Goal: Check status: Check status

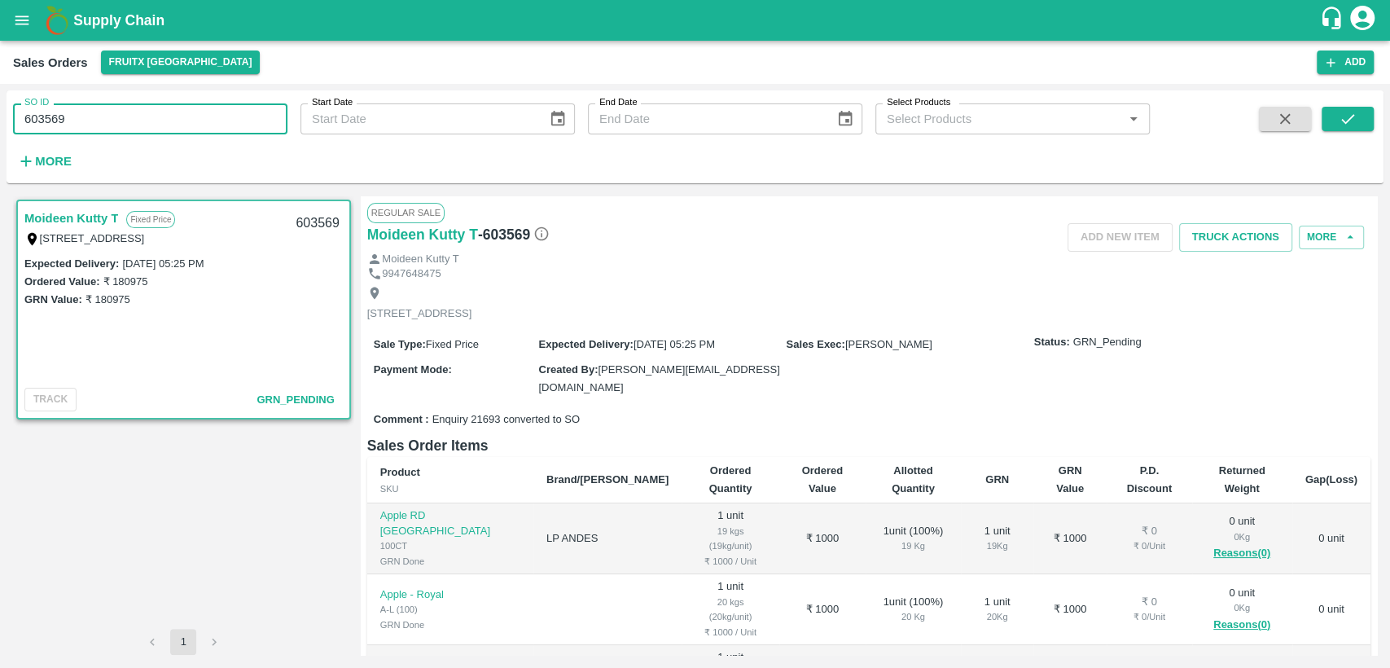
drag, startPoint x: 16, startPoint y: 109, endPoint x: 0, endPoint y: 100, distance: 18.6
click at [0, 100] on div "SO ID 603569 SO ID Start Date Start Date End Date End Date Select Products Sele…" at bounding box center [695, 376] width 1390 height 584
paste input "text"
type input "599282"
click at [1348, 125] on icon "submit" at bounding box center [1348, 119] width 18 height 18
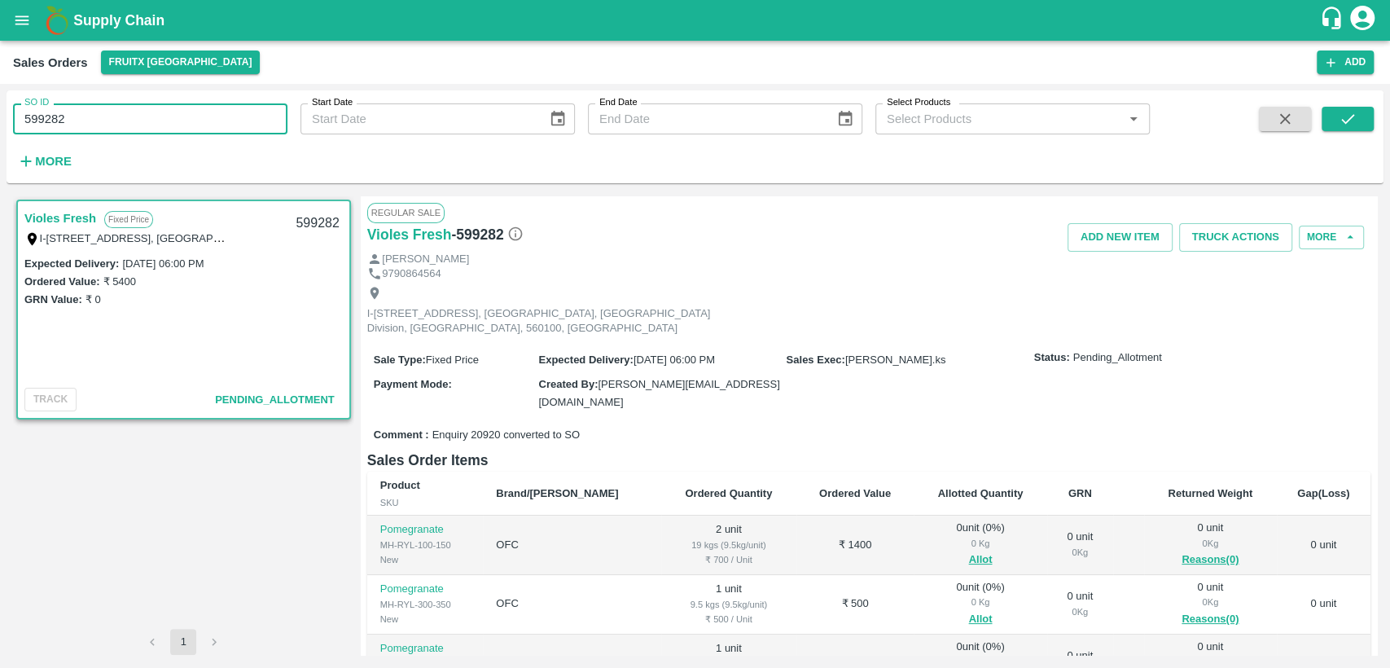
click at [0, 109] on div "SO ID 599282 SO ID Start Date Start Date End Date End Date Select Products Sele…" at bounding box center [695, 376] width 1390 height 584
paste input "text"
click at [1333, 122] on button "submit" at bounding box center [1348, 119] width 52 height 24
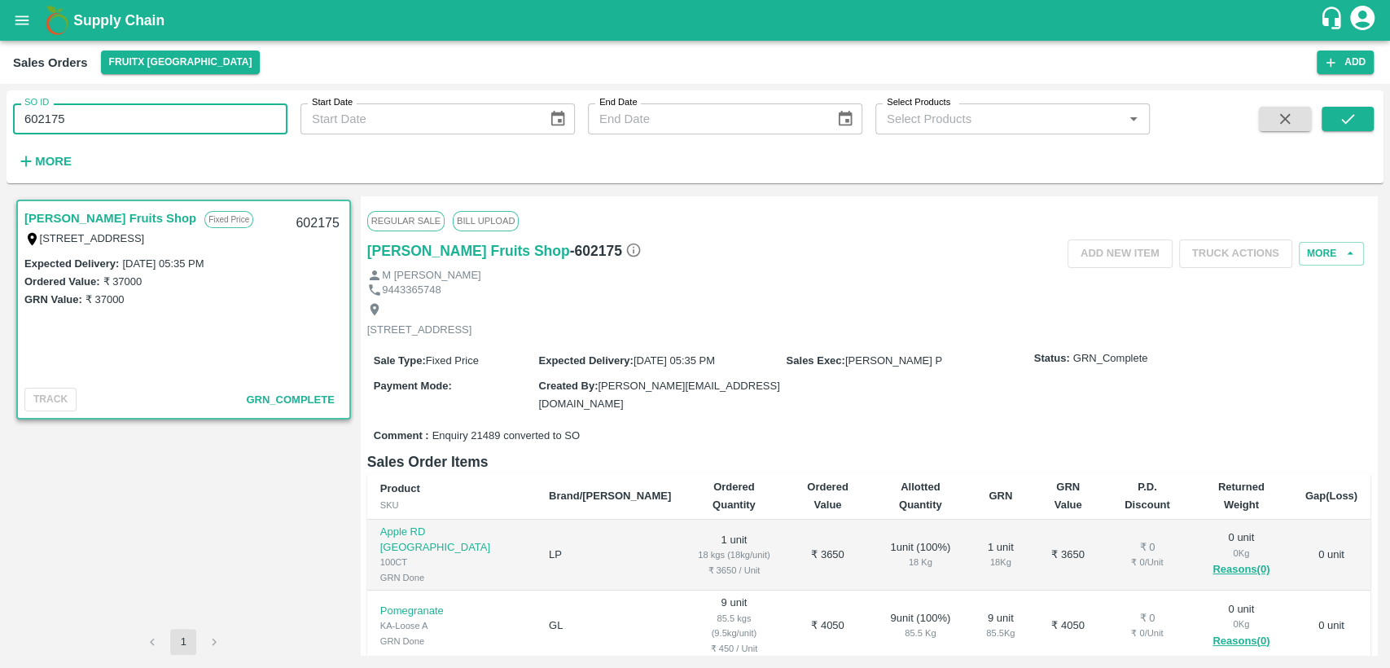
drag, startPoint x: 102, startPoint y: 107, endPoint x: 0, endPoint y: 132, distance: 104.7
click at [0, 132] on div "SO ID 602175 SO ID Start Date Start Date End Date End Date Select Products Sele…" at bounding box center [695, 376] width 1390 height 584
paste input "text"
click at [1356, 112] on icon "submit" at bounding box center [1348, 119] width 18 height 18
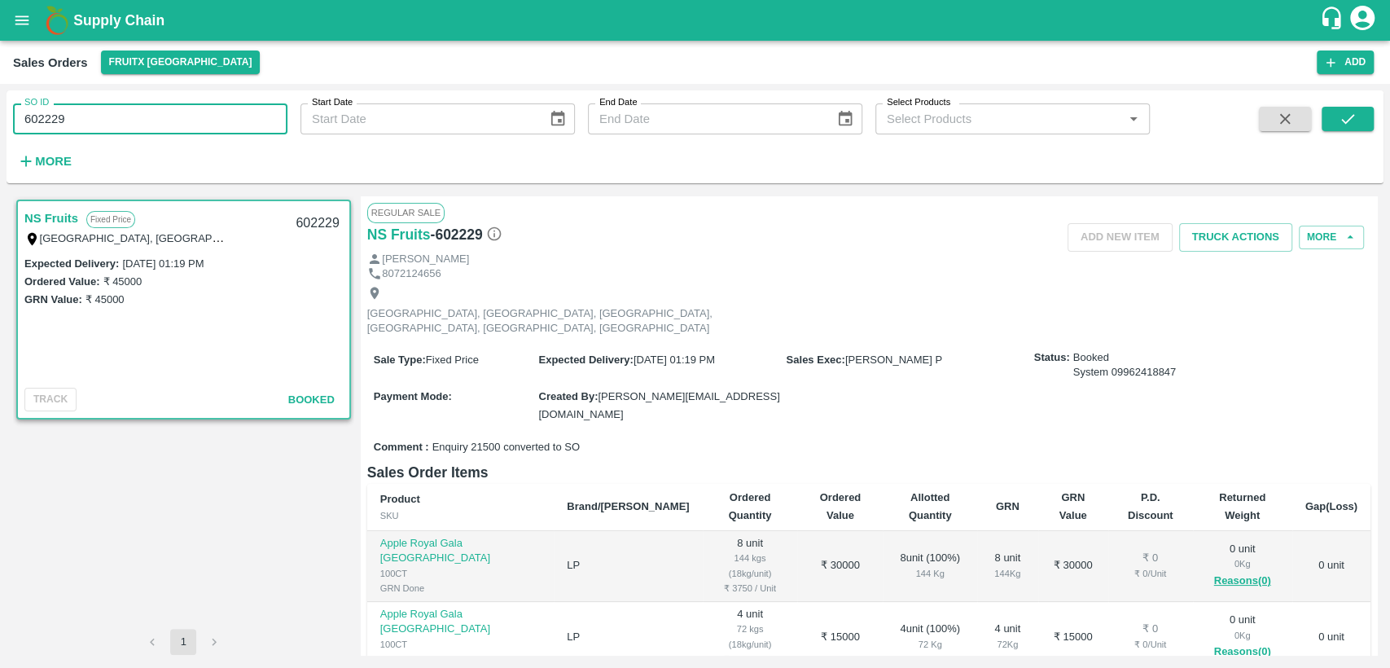
drag, startPoint x: 65, startPoint y: 119, endPoint x: 0, endPoint y: 117, distance: 65.2
click at [0, 117] on div "SO ID 602229 SO ID Start Date Start Date End Date End Date Select Products Sele…" at bounding box center [695, 376] width 1390 height 584
paste input "text"
click at [1341, 119] on icon "submit" at bounding box center [1348, 119] width 18 height 18
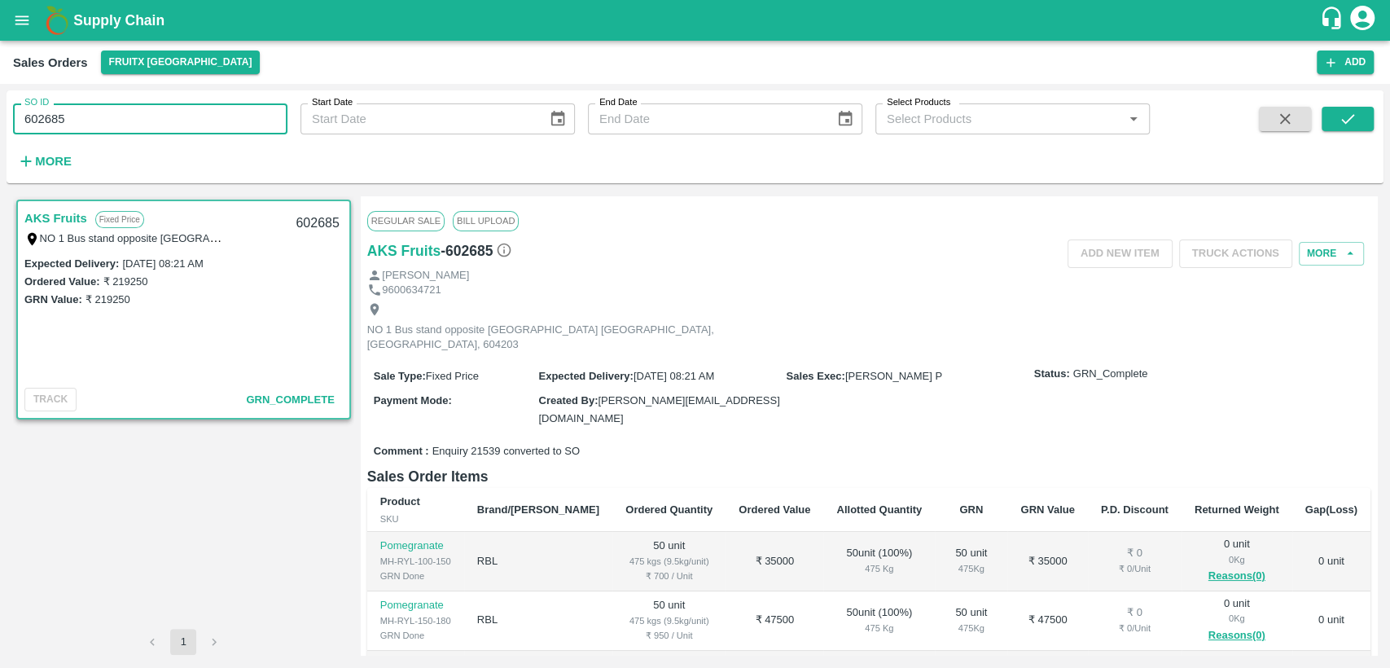
click at [0, 132] on div "SO ID 602685 SO ID Start Date Start Date End Date End Date Select Products Sele…" at bounding box center [695, 376] width 1390 height 584
paste input "text"
click at [1361, 128] on button "submit" at bounding box center [1348, 119] width 52 height 24
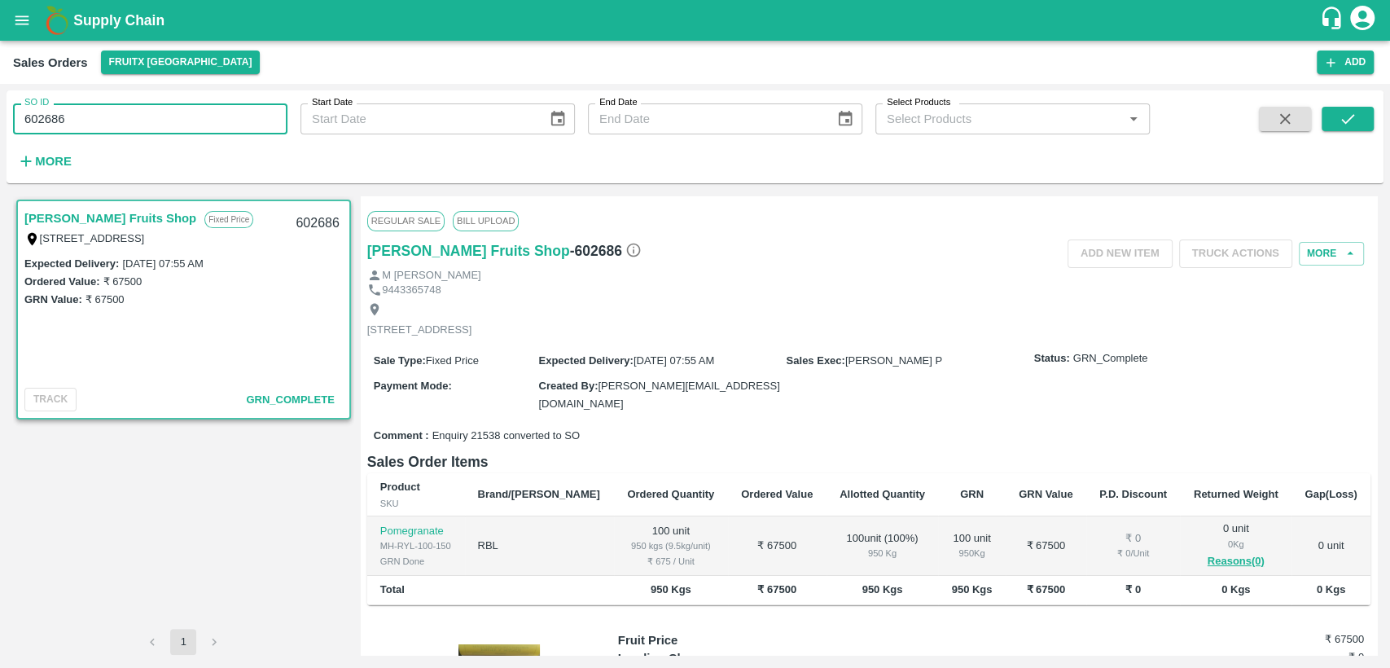
drag, startPoint x: 32, startPoint y: 116, endPoint x: 7, endPoint y: 116, distance: 25.2
click at [7, 116] on div "SO ID 602686 SO ID" at bounding box center [143, 112] width 287 height 44
paste input "text"
click at [1359, 115] on button "submit" at bounding box center [1348, 119] width 52 height 24
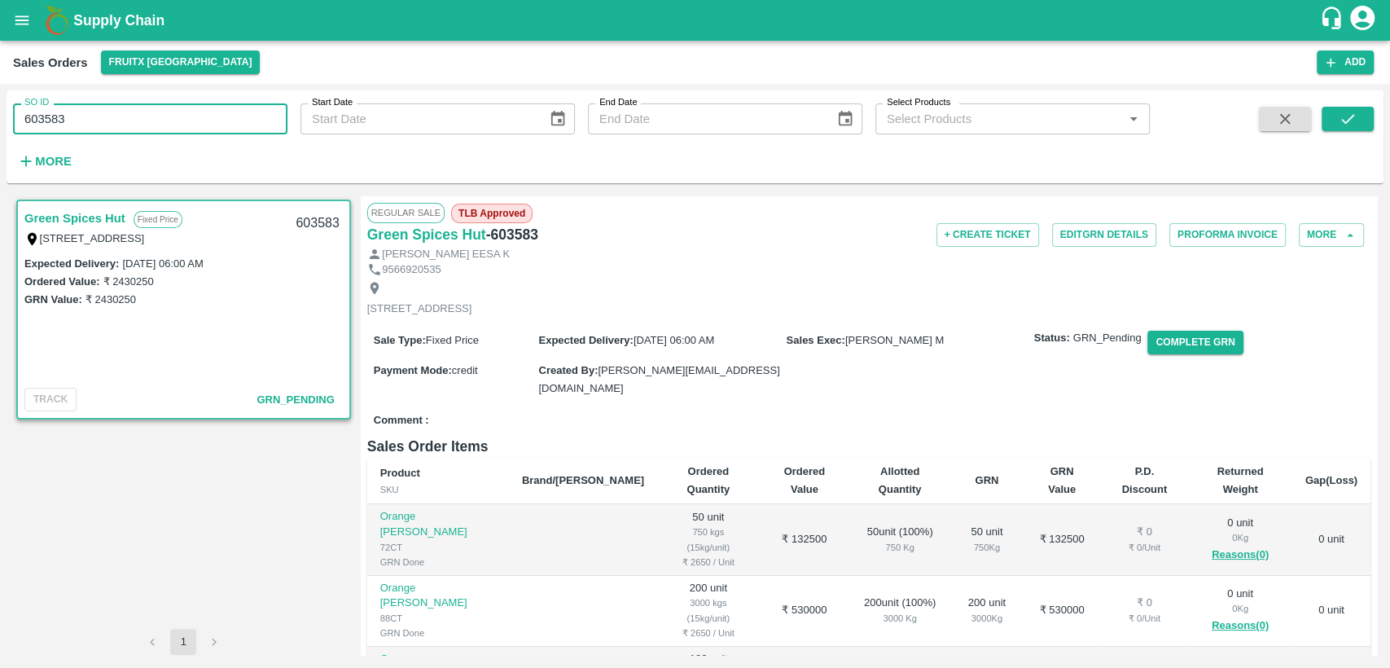
drag, startPoint x: 67, startPoint y: 121, endPoint x: 0, endPoint y: 115, distance: 67.1
click at [0, 115] on div "SO ID 603583 SO ID Start Date Start Date End Date End Date Select Products Sele…" at bounding box center [695, 376] width 1390 height 584
paste input "text"
click at [1340, 129] on button "submit" at bounding box center [1348, 119] width 52 height 24
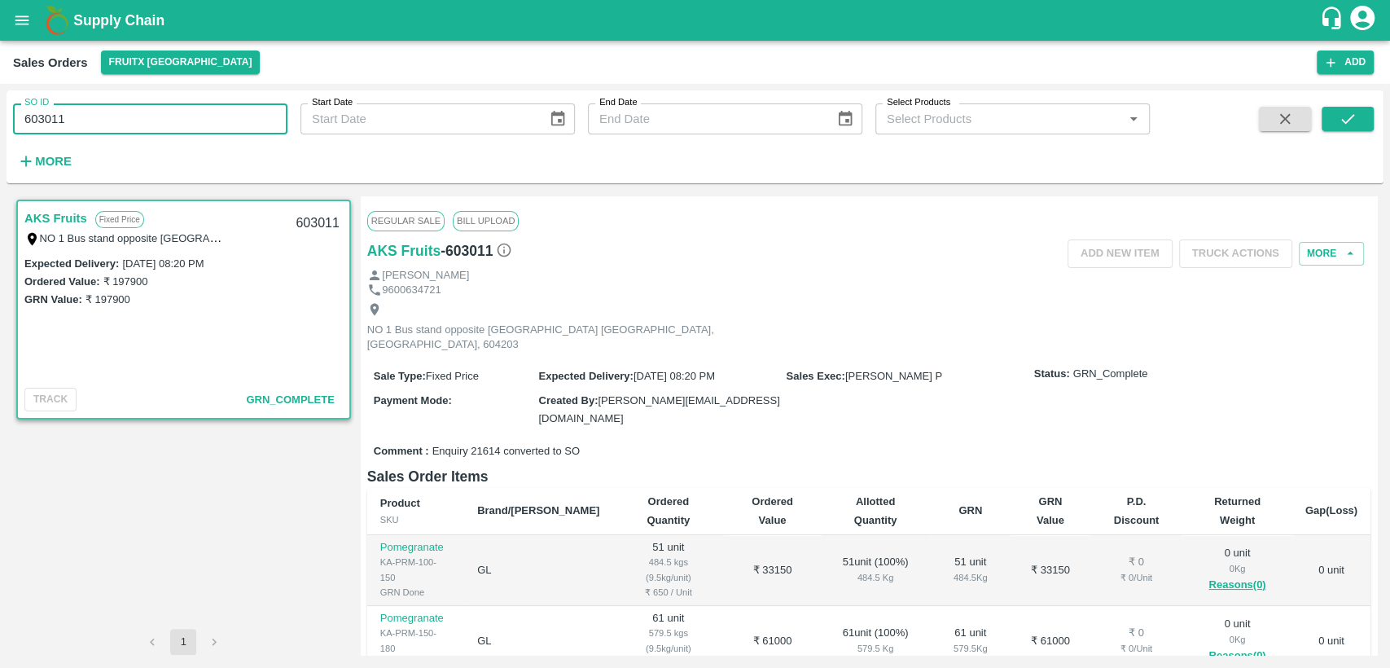
drag, startPoint x: 80, startPoint y: 119, endPoint x: 0, endPoint y: 125, distance: 80.1
click at [0, 125] on div "SO ID 603011 SO ID Start Date Start Date End Date End Date Select Products Sele…" at bounding box center [695, 376] width 1390 height 584
paste input "text"
click at [1353, 112] on icon "submit" at bounding box center [1348, 119] width 18 height 18
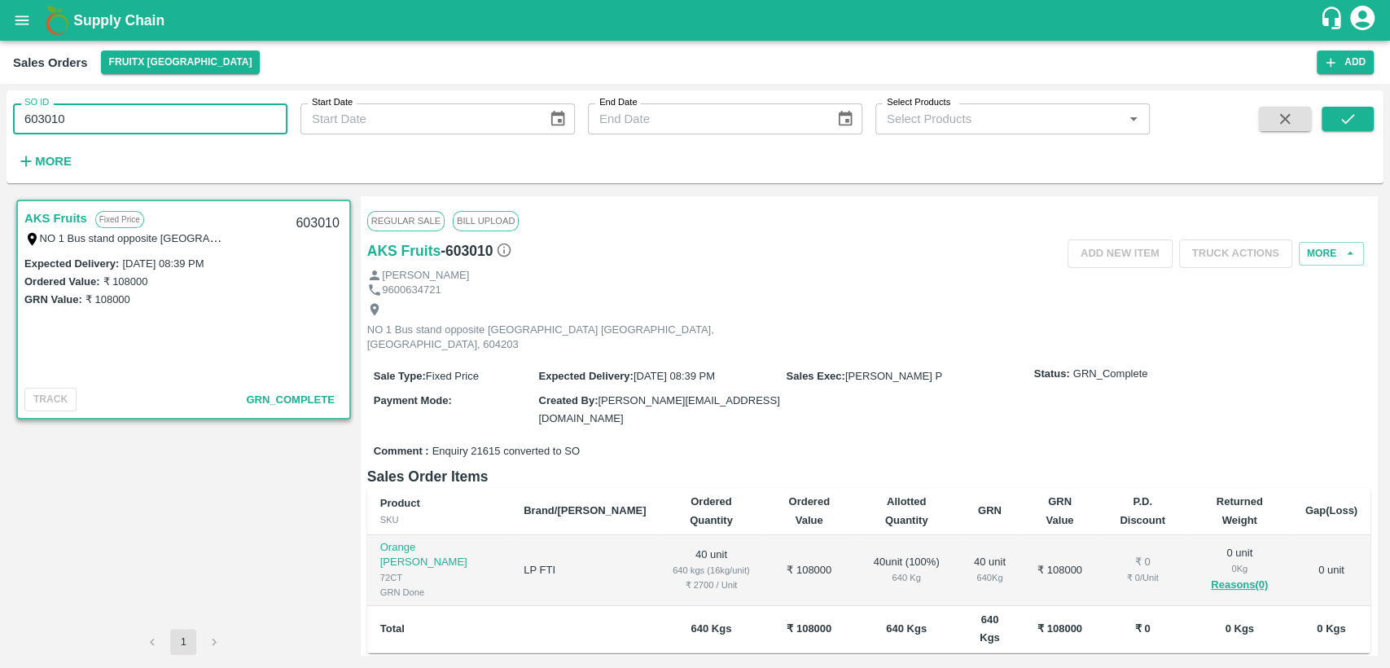
drag, startPoint x: 0, startPoint y: 127, endPoint x: 0, endPoint y: 138, distance: 10.6
click at [0, 138] on div "SO ID 603010 SO ID Start Date Start Date End Date End Date Select Products Sele…" at bounding box center [695, 376] width 1390 height 584
drag, startPoint x: 67, startPoint y: 116, endPoint x: 0, endPoint y: 112, distance: 66.9
click at [0, 112] on div "SO ID 603010 SO ID Start Date Start Date End Date End Date Select Products Sele…" at bounding box center [695, 376] width 1390 height 584
paste input "text"
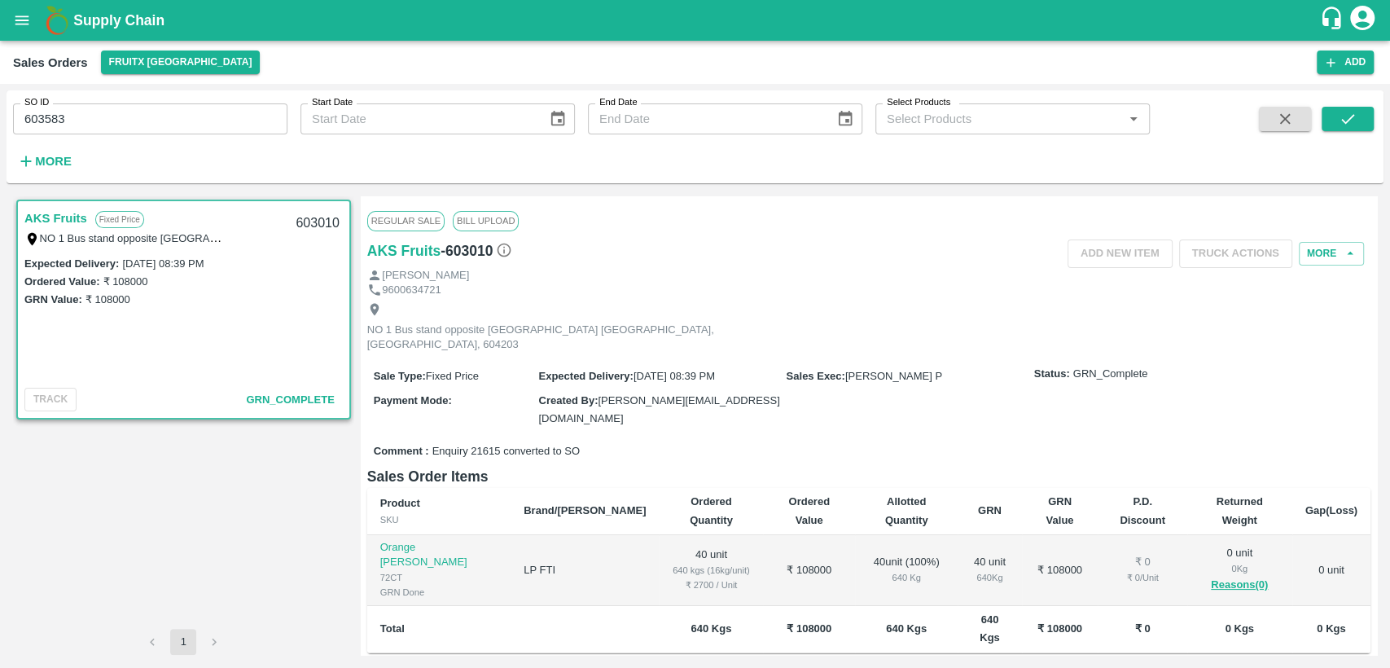
click at [1329, 133] on span at bounding box center [1348, 140] width 52 height 67
click at [1339, 121] on icon "submit" at bounding box center [1348, 119] width 18 height 18
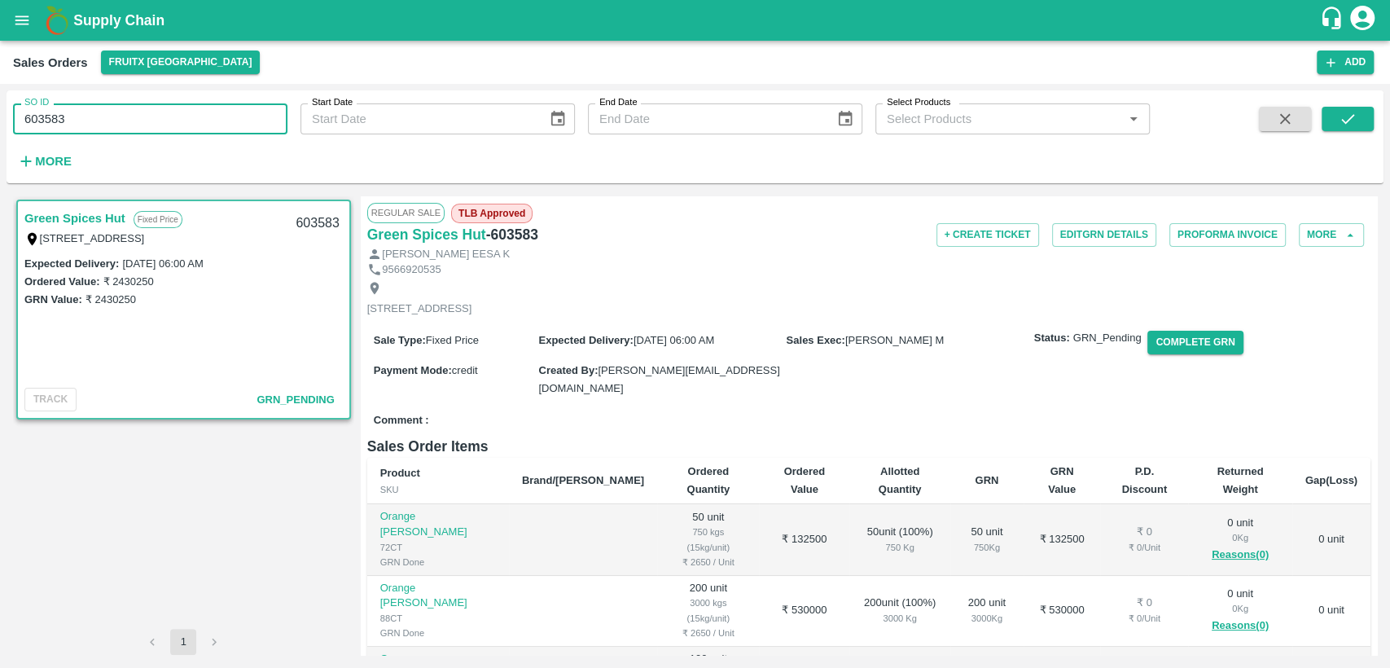
drag, startPoint x: 65, startPoint y: 120, endPoint x: 0, endPoint y: 124, distance: 65.3
click at [0, 124] on div "SO ID 603583 SO ID Start Date Start Date End Date End Date Select Products Sele…" at bounding box center [695, 376] width 1390 height 584
paste input "text"
click at [1348, 111] on icon "submit" at bounding box center [1348, 119] width 18 height 18
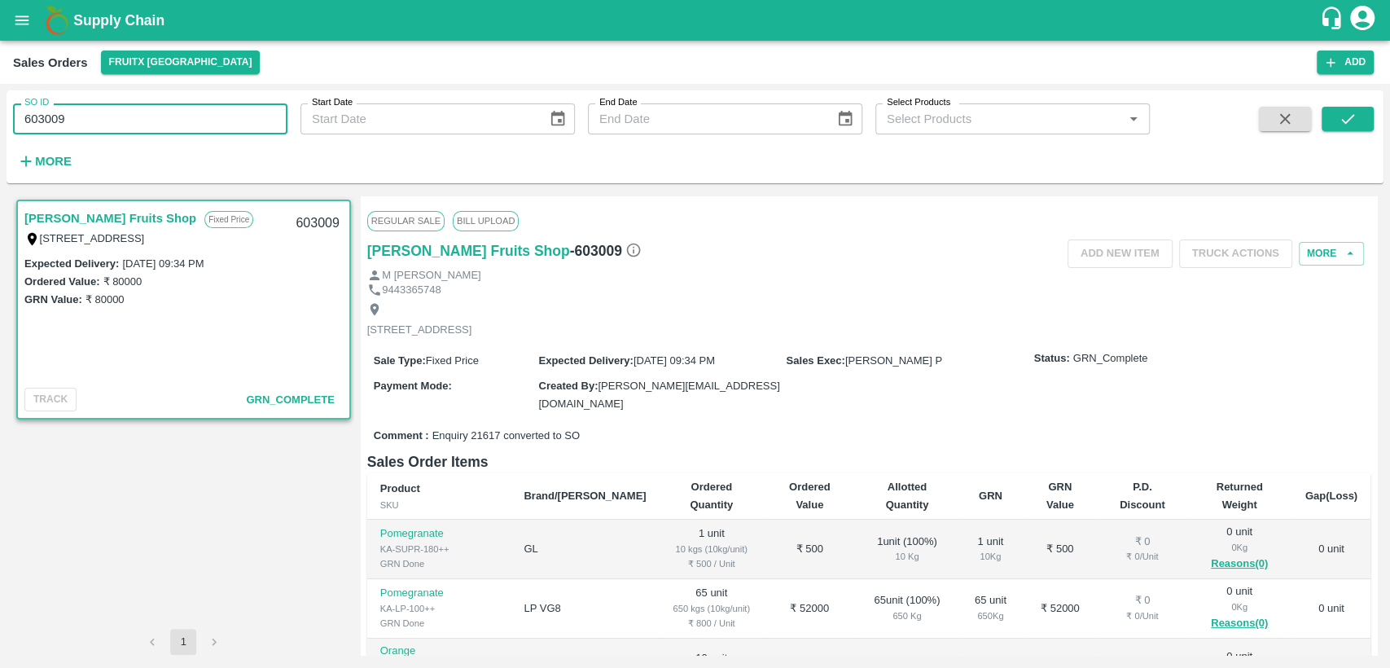
click at [0, 125] on div "SO ID 603009 SO ID Start Date Start Date End Date End Date Select Products Sele…" at bounding box center [695, 376] width 1390 height 584
paste input "text"
click at [1342, 125] on icon "submit" at bounding box center [1348, 119] width 18 height 18
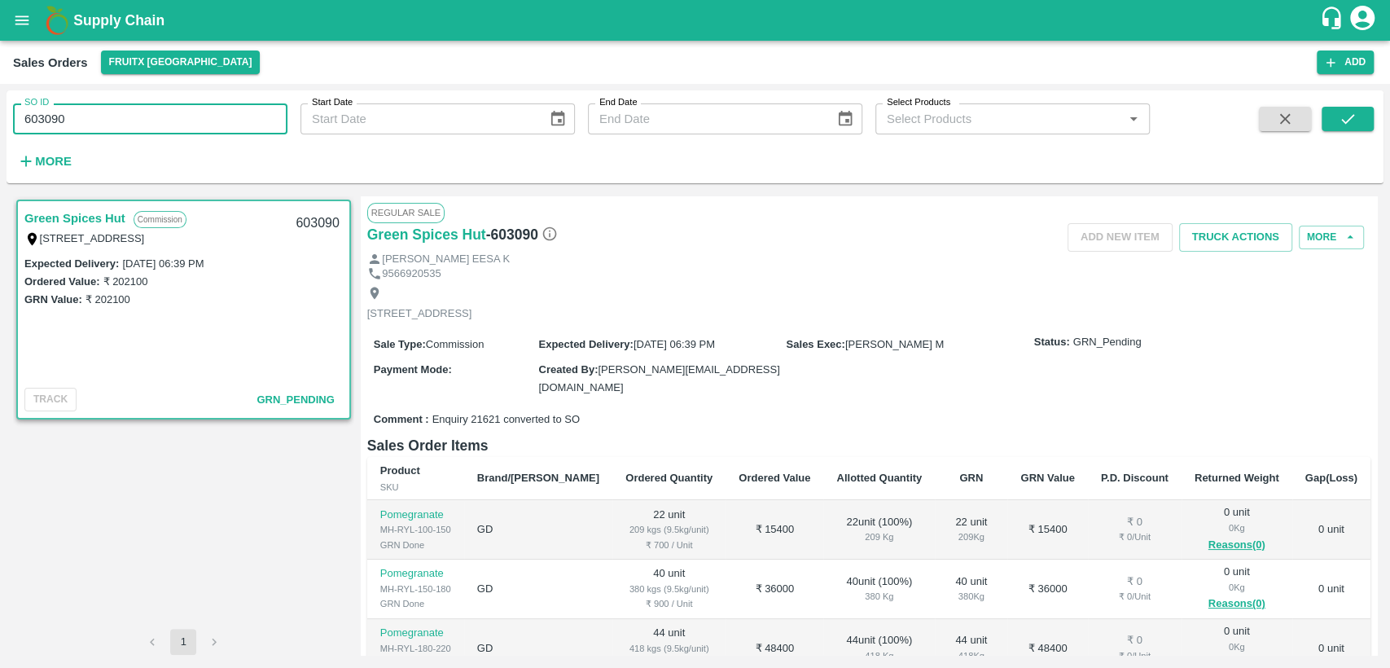
drag, startPoint x: 31, startPoint y: 136, endPoint x: 0, endPoint y: 138, distance: 31.0
click at [0, 138] on div "SO ID 603090 SO ID Start Date Start Date End Date End Date Select Products Sele…" at bounding box center [695, 376] width 1390 height 584
paste input "text"
click at [1351, 117] on icon "submit" at bounding box center [1347, 119] width 13 height 10
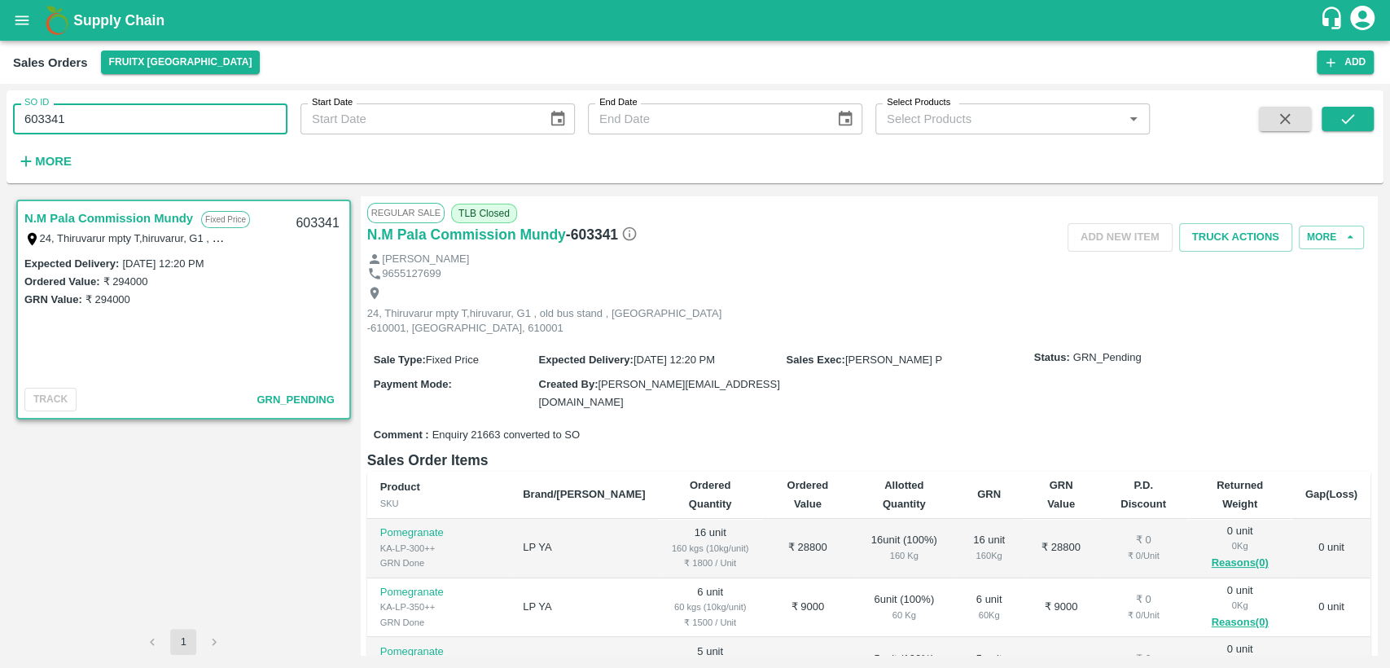
drag, startPoint x: 68, startPoint y: 121, endPoint x: 0, endPoint y: 119, distance: 67.6
click at [0, 119] on div "SO ID 603341 SO ID Start Date Start Date End Date End Date Select Products Sele…" at bounding box center [695, 376] width 1390 height 584
paste input "text"
click at [1358, 112] on button "submit" at bounding box center [1348, 119] width 52 height 24
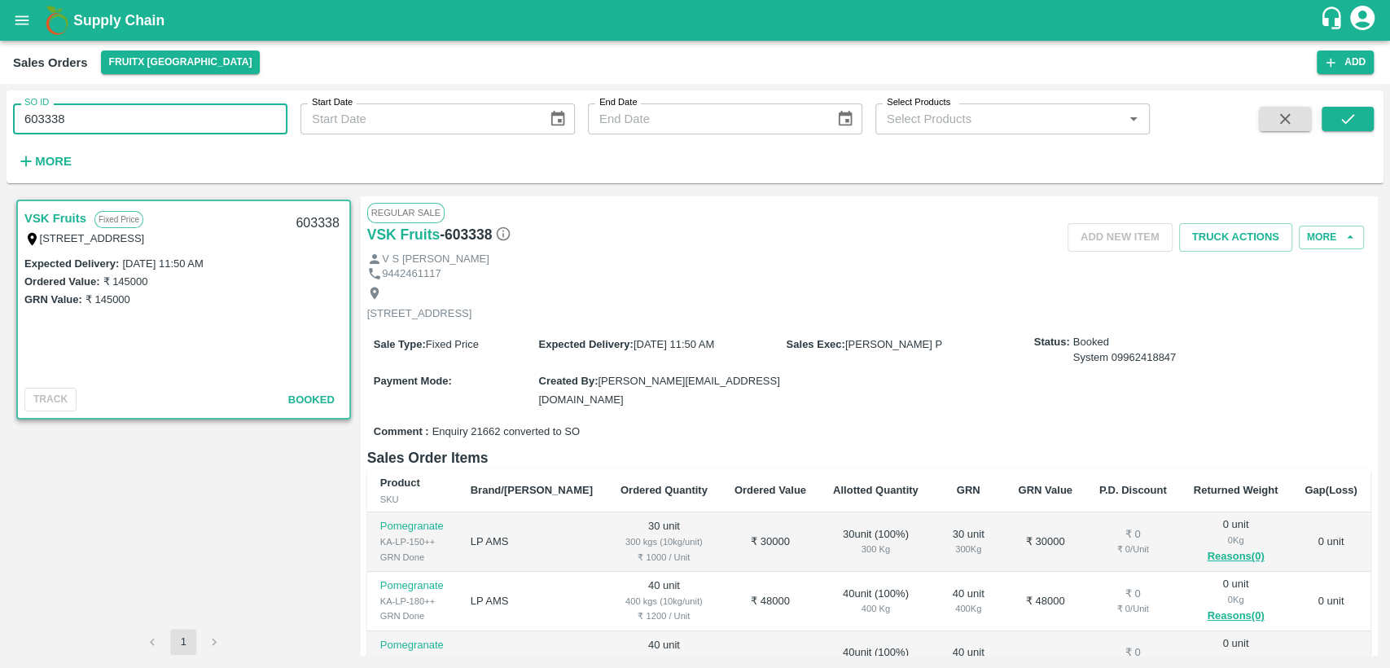
drag, startPoint x: 72, startPoint y: 118, endPoint x: 0, endPoint y: 129, distance: 72.4
click at [0, 129] on div "SO ID 603338 SO ID Start Date Start Date End Date End Date Select Products Sele…" at bounding box center [695, 376] width 1390 height 584
paste input "text"
click at [1347, 107] on button "submit" at bounding box center [1348, 119] width 52 height 24
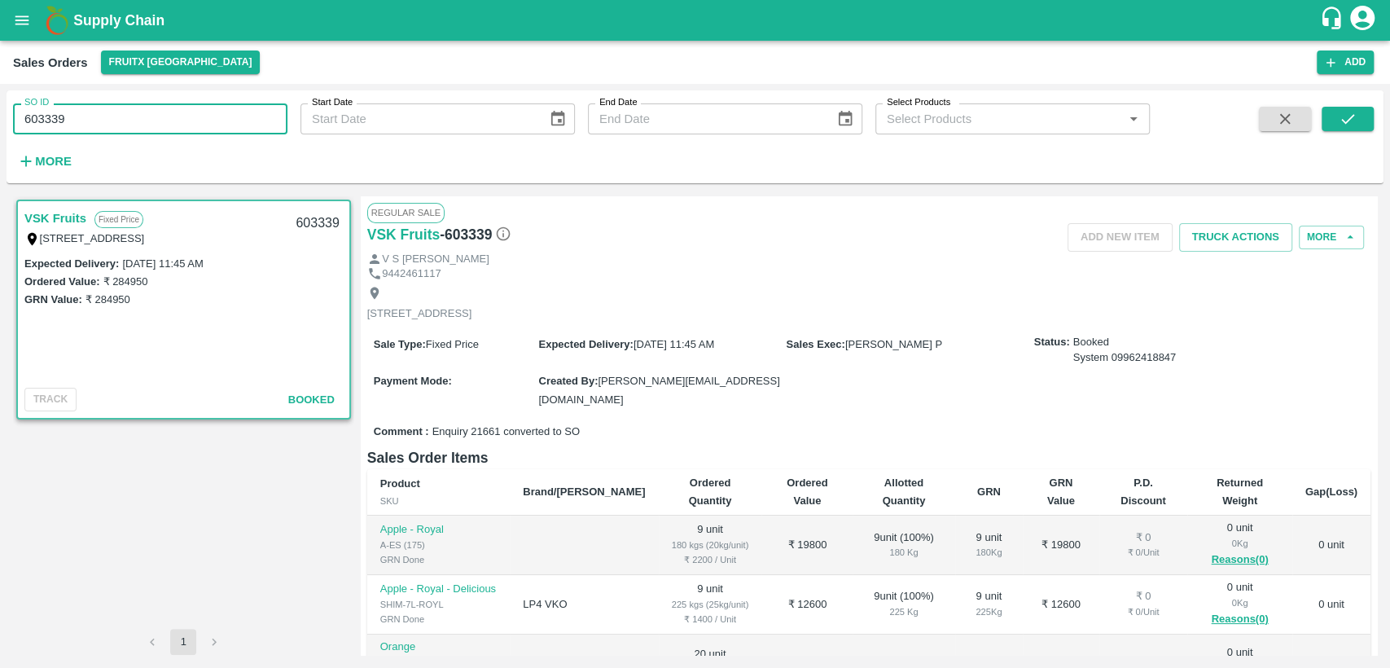
drag, startPoint x: 72, startPoint y: 125, endPoint x: 0, endPoint y: 137, distance: 72.7
click at [0, 134] on div "SO ID 603339 SO ID Start Date Start Date End Date End Date Select Products Sele…" at bounding box center [695, 376] width 1390 height 584
paste input "text"
click at [1348, 132] on span at bounding box center [1348, 140] width 52 height 67
click at [1344, 125] on icon "submit" at bounding box center [1348, 119] width 18 height 18
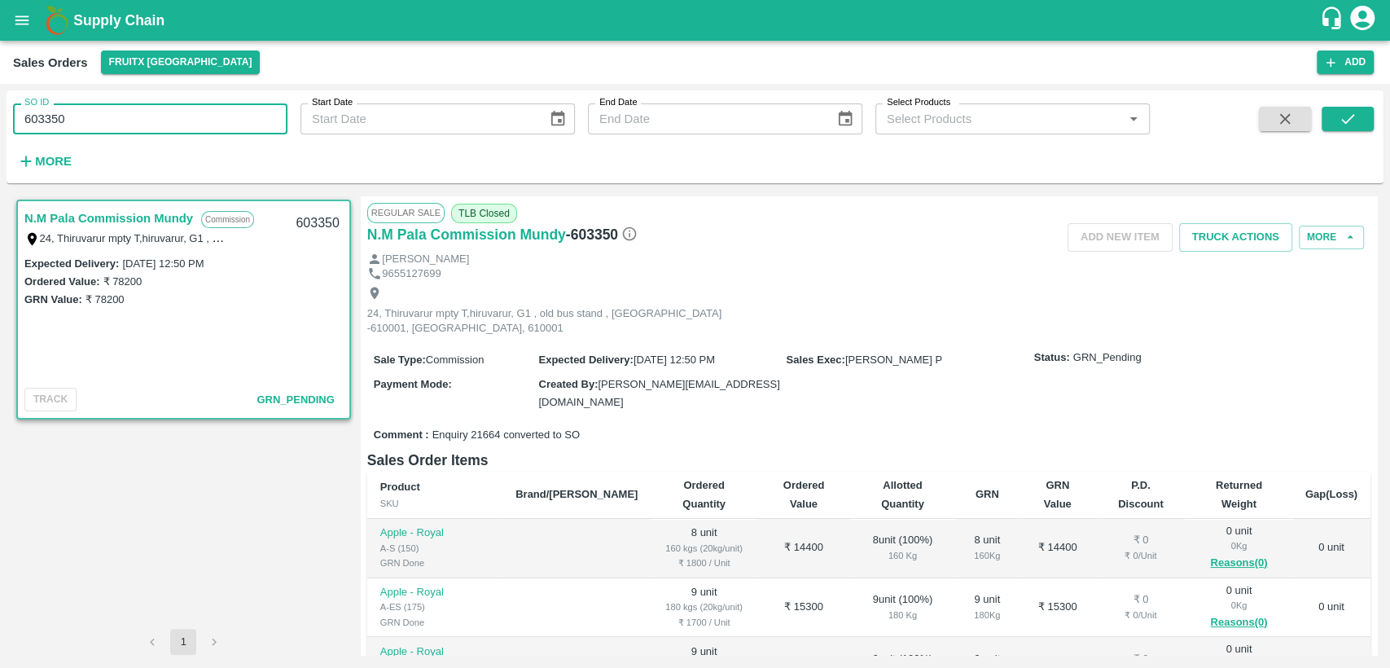
drag, startPoint x: 54, startPoint y: 123, endPoint x: 0, endPoint y: 138, distance: 55.9
click at [0, 138] on div "SO ID 603350 SO ID Start Date Start Date End Date End Date Select Products Sele…" at bounding box center [695, 376] width 1390 height 584
paste input "text"
click at [1339, 121] on icon "submit" at bounding box center [1348, 119] width 18 height 18
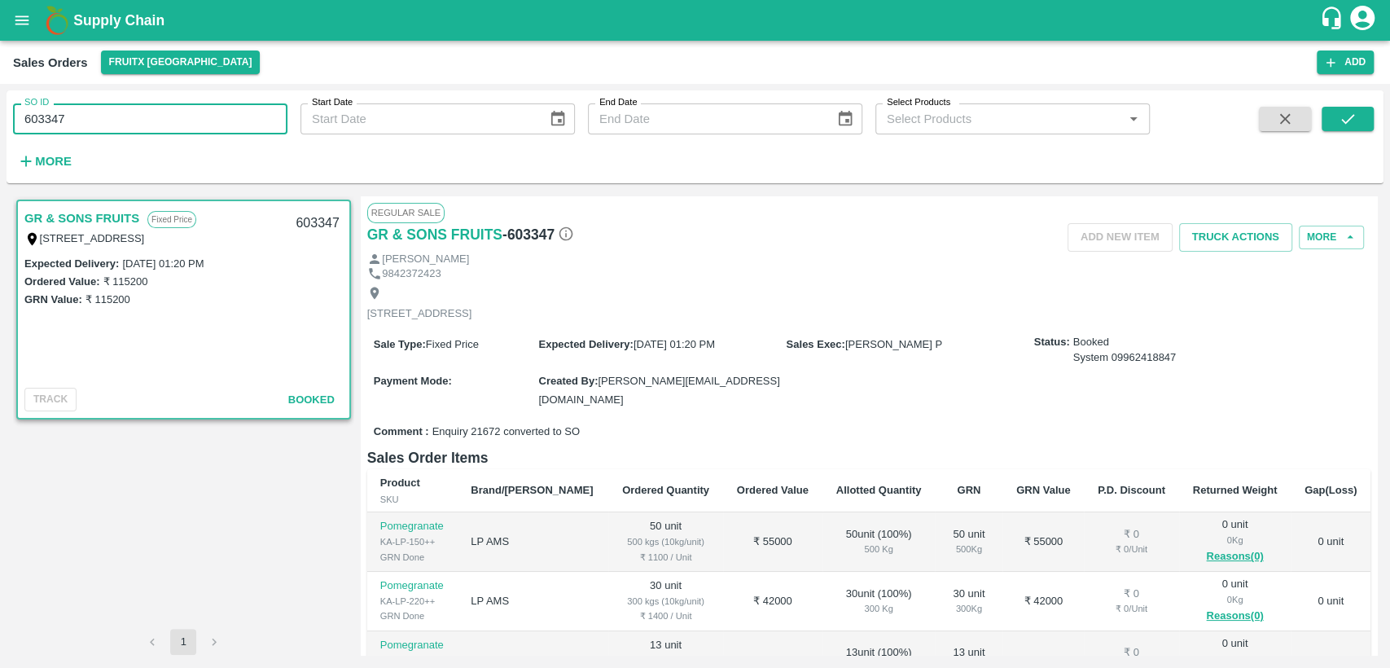
drag, startPoint x: 54, startPoint y: 121, endPoint x: 0, endPoint y: 121, distance: 53.7
click at [0, 121] on div "SO ID 603347 SO ID Start Date Start Date End Date End Date Select Products Sele…" at bounding box center [695, 376] width 1390 height 584
paste input "text"
click at [1342, 111] on icon "submit" at bounding box center [1348, 119] width 18 height 18
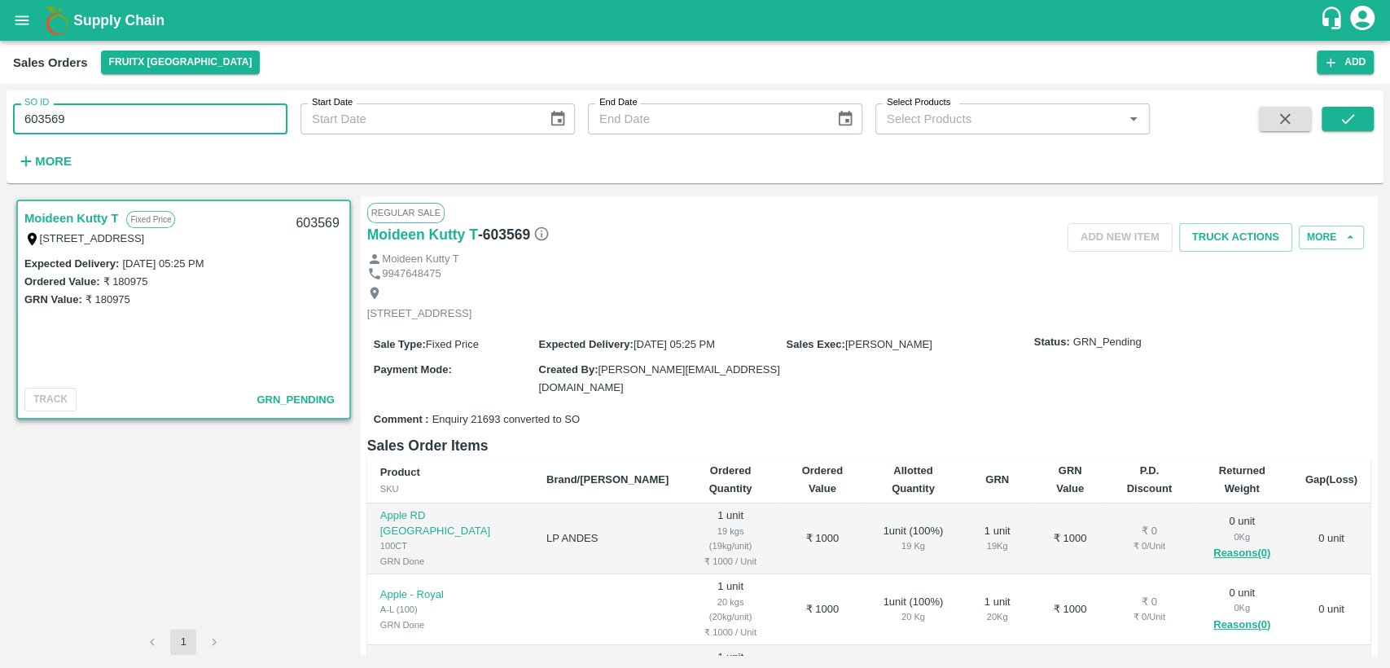
drag, startPoint x: 6, startPoint y: 116, endPoint x: 0, endPoint y: 122, distance: 8.7
click at [0, 122] on div "SO ID 603569 SO ID Start Date Start Date End Date End Date Select Products Sele…" at bounding box center [695, 376] width 1390 height 584
paste input "text"
click at [1361, 112] on button "submit" at bounding box center [1348, 119] width 52 height 24
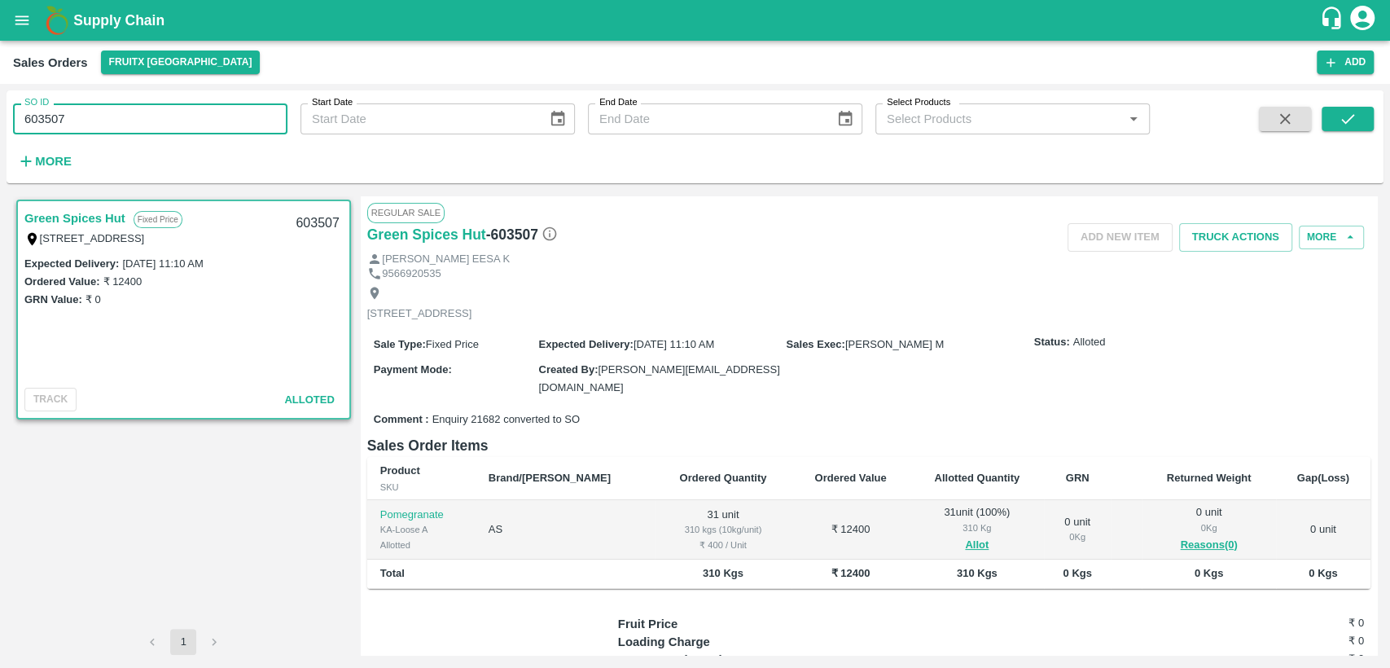
drag, startPoint x: 65, startPoint y: 120, endPoint x: 0, endPoint y: 136, distance: 67.1
click at [0, 136] on div "SO ID 603507 SO ID Start Date Start Date End Date End Date Select Products Sele…" at bounding box center [695, 376] width 1390 height 584
paste input "text"
click at [1348, 120] on icon "submit" at bounding box center [1348, 119] width 18 height 18
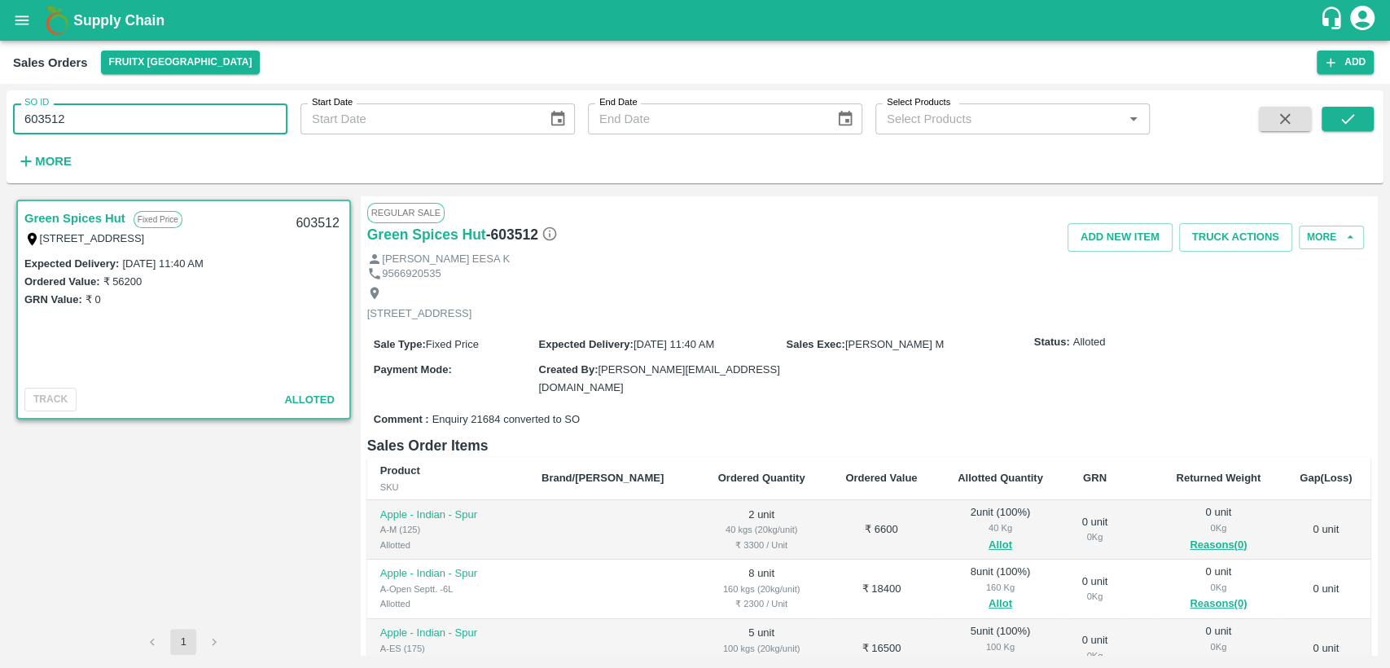
drag, startPoint x: 68, startPoint y: 125, endPoint x: 0, endPoint y: 135, distance: 68.4
click at [0, 135] on div "SO ID 603512 SO ID Start Date Start Date End Date End Date Select Products Sele…" at bounding box center [695, 376] width 1390 height 584
paste input "text"
click at [1336, 113] on button "submit" at bounding box center [1348, 119] width 52 height 24
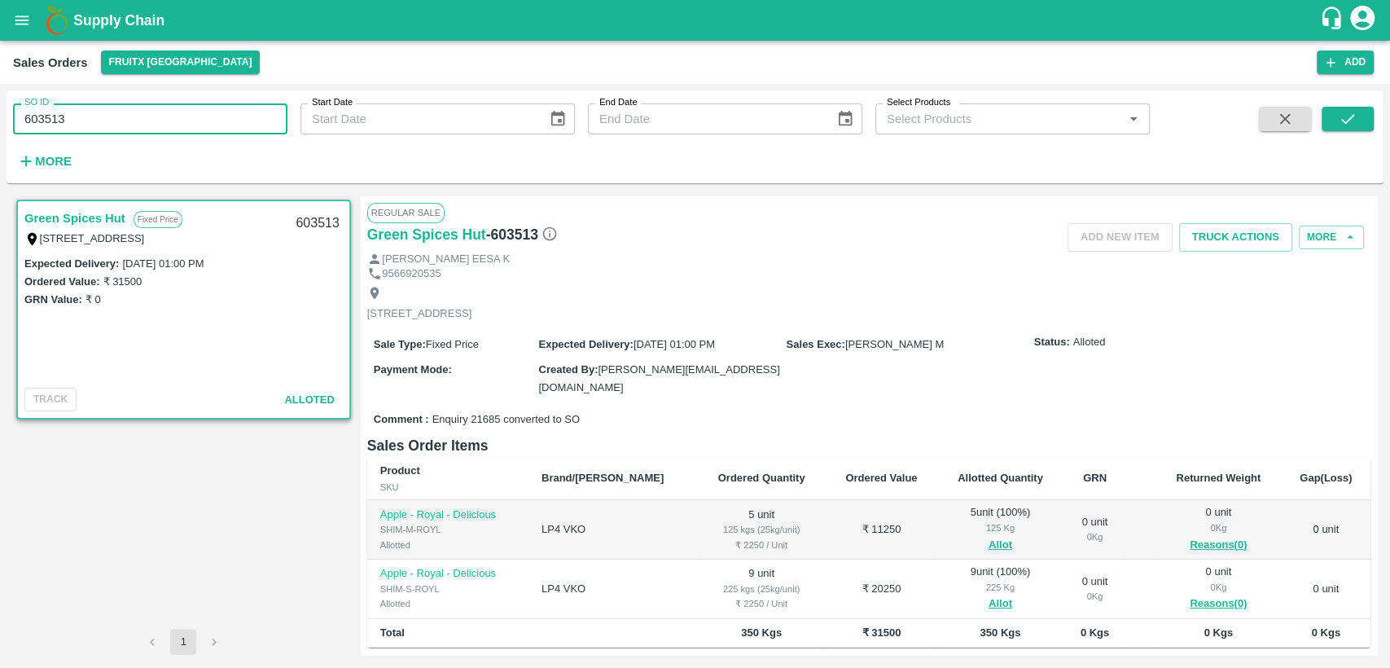
drag, startPoint x: 64, startPoint y: 125, endPoint x: 2, endPoint y: 123, distance: 61.9
click at [0, 121] on div "SO ID 603513 SO ID Start Date Start Date End Date End Date Select Products Sele…" at bounding box center [695, 376] width 1390 height 584
paste input "text"
click at [1353, 118] on icon "submit" at bounding box center [1348, 119] width 18 height 18
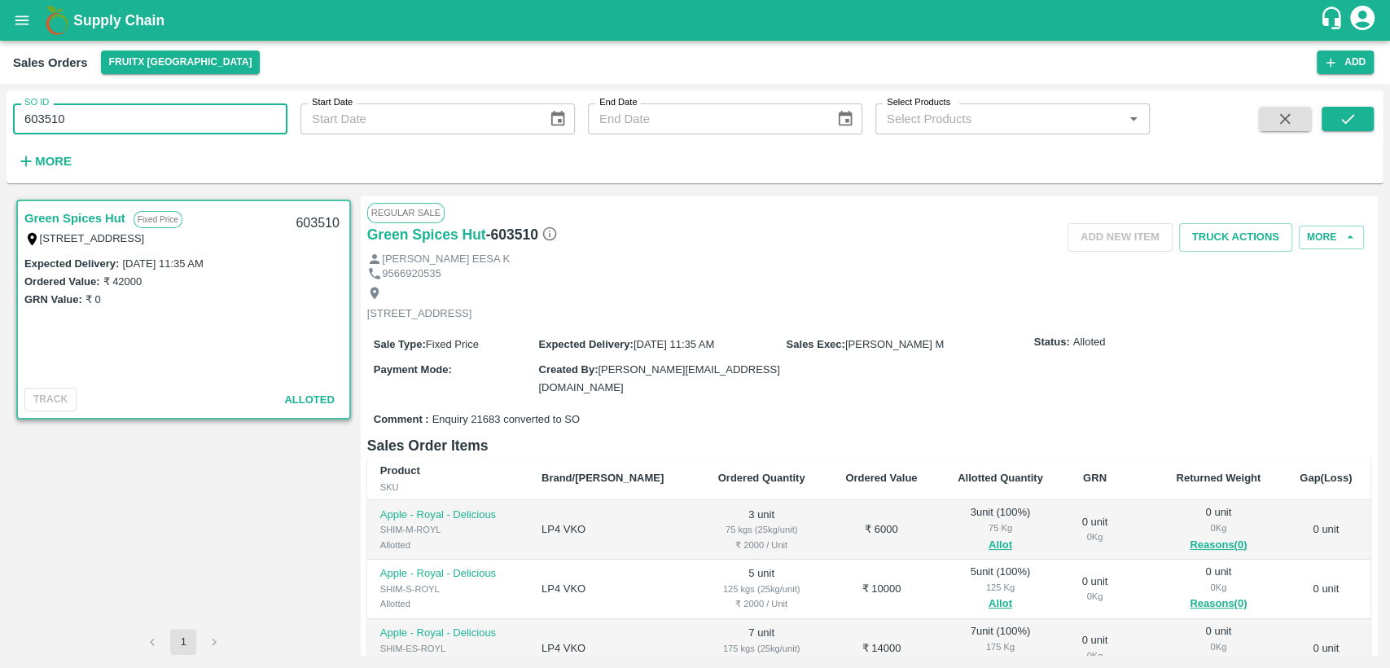
drag, startPoint x: 59, startPoint y: 107, endPoint x: 0, endPoint y: 116, distance: 59.3
click at [0, 116] on div "SO ID 603510 SO ID Start Date Start Date End Date End Date Select Products Sele…" at bounding box center [695, 376] width 1390 height 584
paste input "text"
click at [1354, 127] on icon "submit" at bounding box center [1348, 119] width 18 height 18
click at [0, 123] on div "SO ID 603518 SO ID Start Date Start Date End Date End Date Select Products Sele…" at bounding box center [695, 376] width 1390 height 584
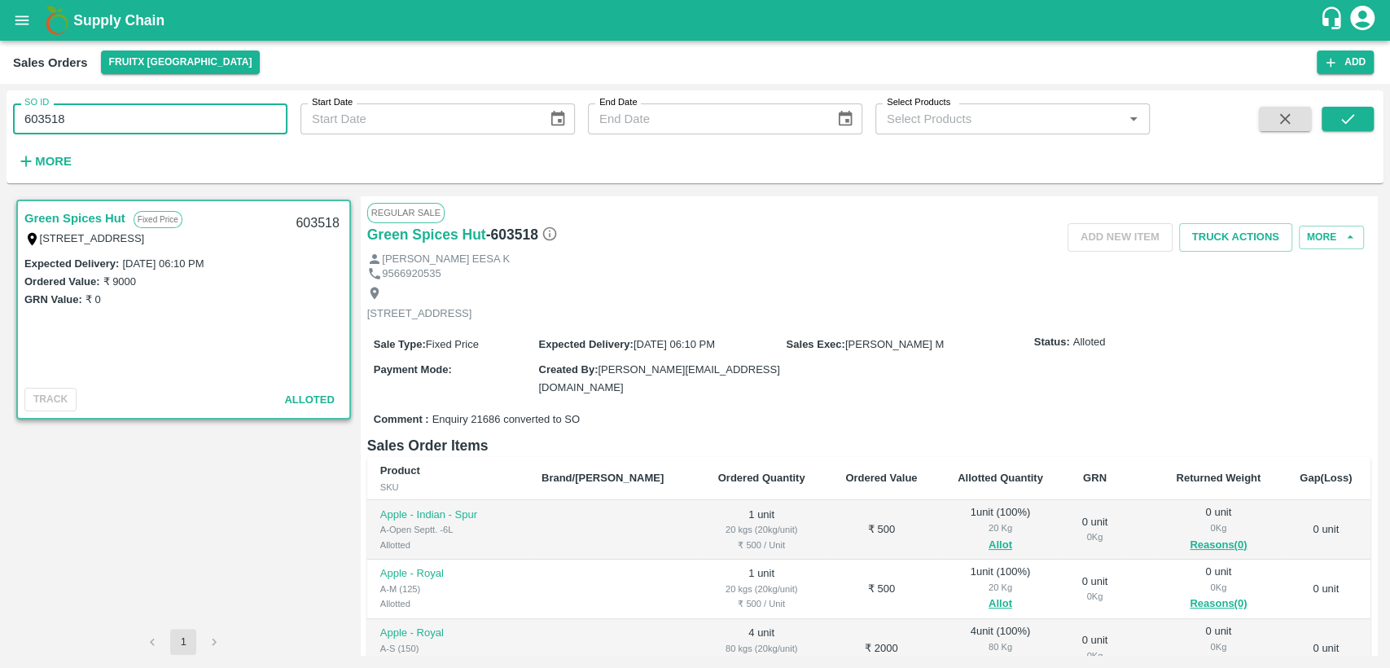
paste input "text"
click at [1351, 116] on icon "submit" at bounding box center [1347, 119] width 13 height 10
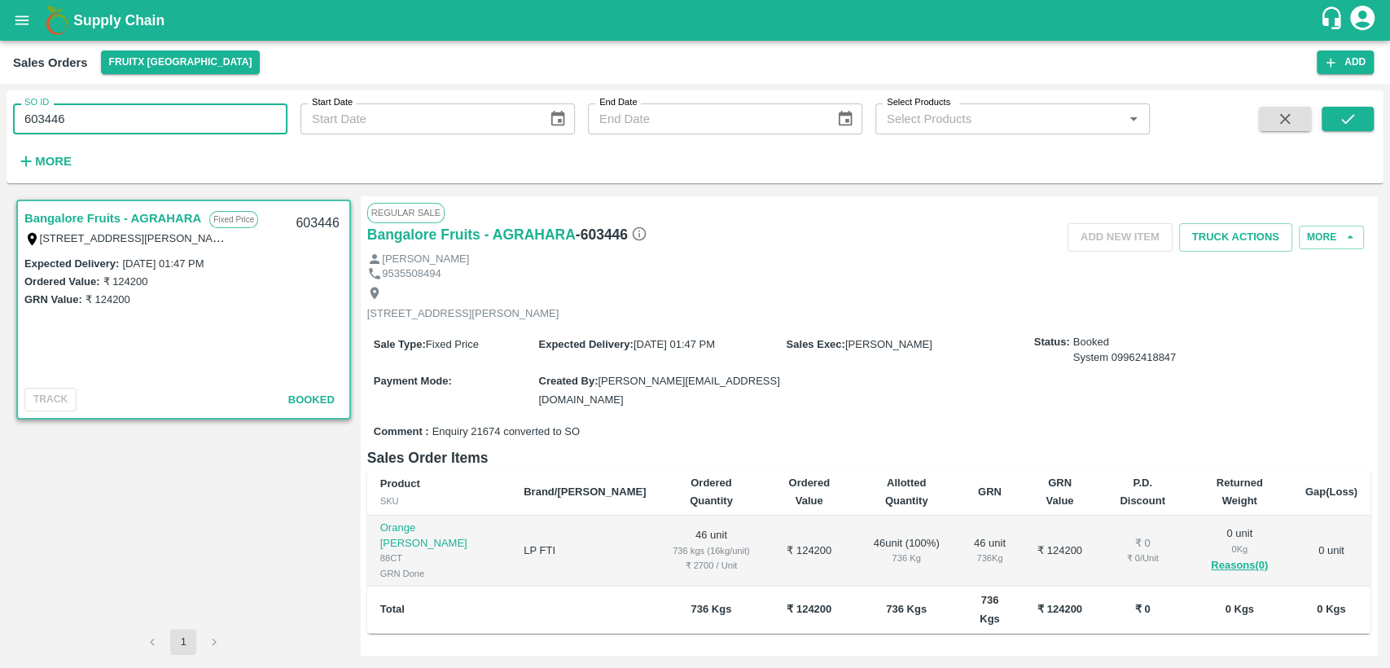
drag, startPoint x: 85, startPoint y: 117, endPoint x: 0, endPoint y: 125, distance: 85.9
click at [0, 125] on div "SO ID 603446 SO ID Start Date Start Date End Date End Date Select Products Sele…" at bounding box center [695, 376] width 1390 height 584
paste input "text"
click at [1356, 115] on button "submit" at bounding box center [1348, 119] width 52 height 24
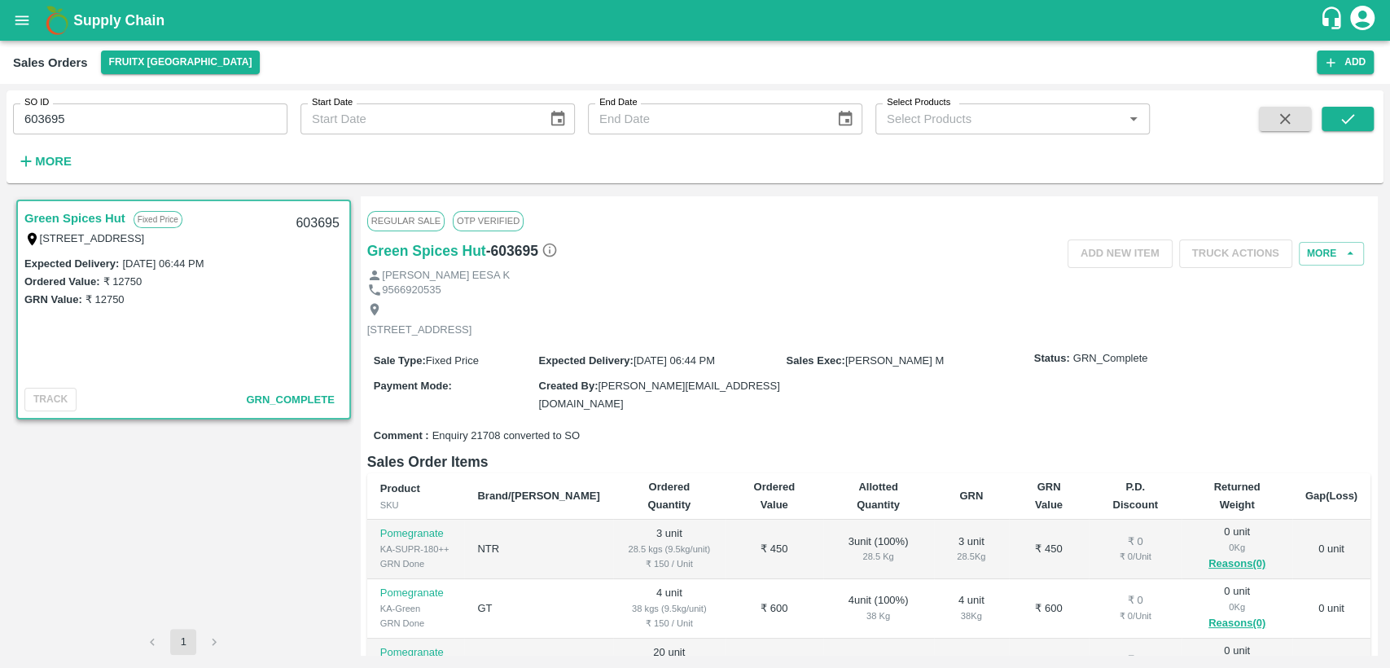
drag, startPoint x: 76, startPoint y: 101, endPoint x: 48, endPoint y: 107, distance: 28.3
click at [48, 107] on div "SO ID 603695 SO ID" at bounding box center [143, 112] width 287 height 44
drag, startPoint x: 68, startPoint y: 120, endPoint x: 0, endPoint y: 114, distance: 67.8
click at [0, 114] on div "SO ID 603695 SO ID Start Date Start Date End Date End Date Select Products Sele…" at bounding box center [695, 376] width 1390 height 584
paste input "text"
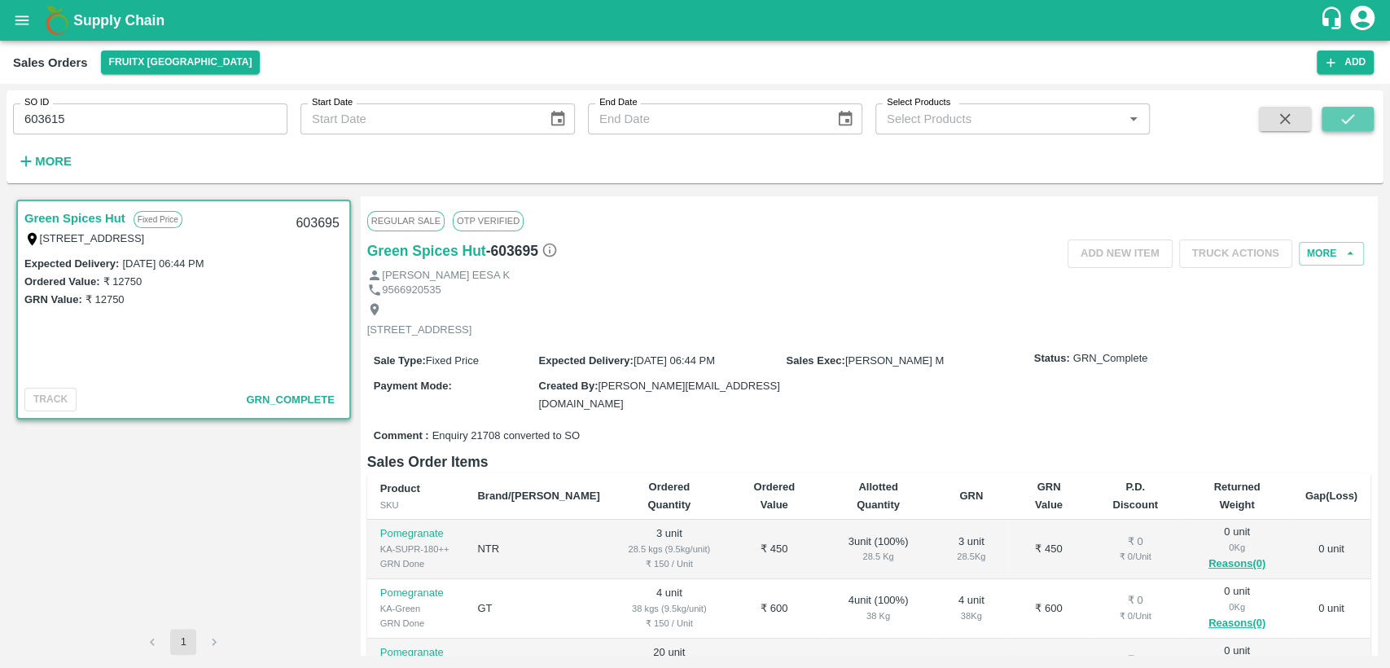
click at [1331, 119] on button "submit" at bounding box center [1348, 119] width 52 height 24
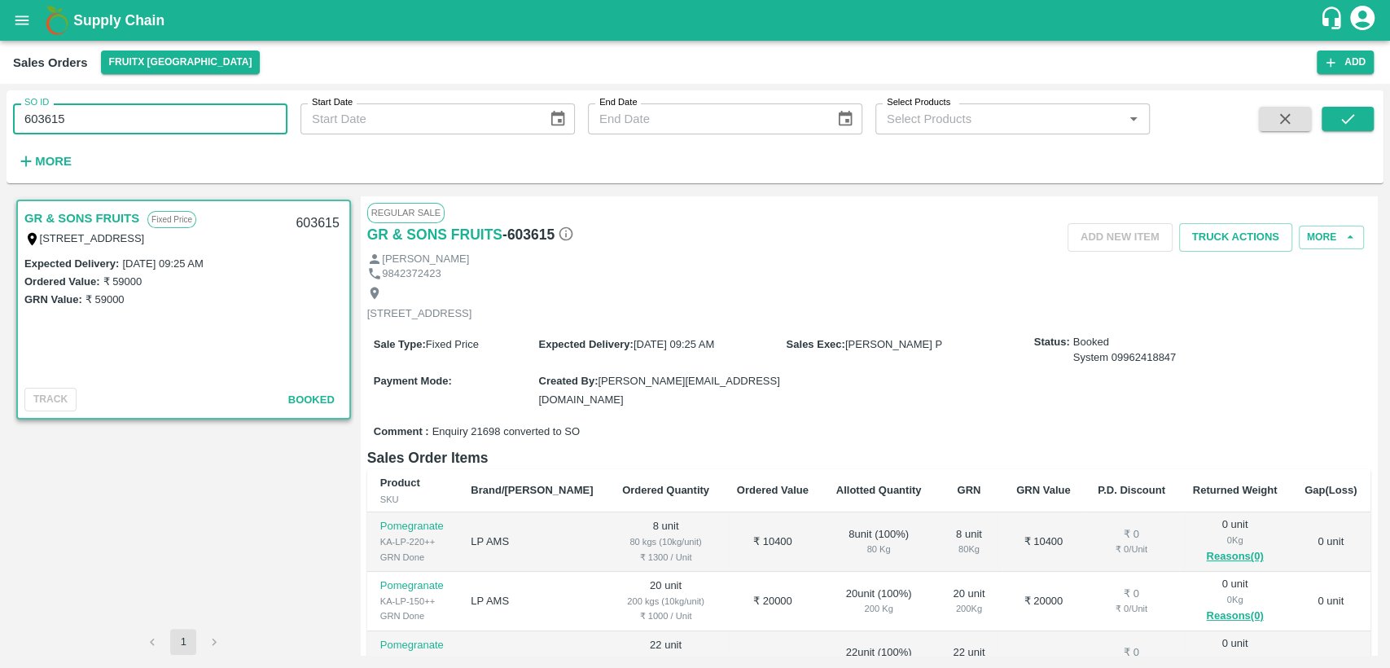
drag, startPoint x: 81, startPoint y: 112, endPoint x: 0, endPoint y: 137, distance: 85.0
click at [0, 137] on div "SO ID 603615 SO ID Start Date Start Date End Date End Date Select Products Sele…" at bounding box center [695, 376] width 1390 height 584
type input "603569"
click at [1344, 124] on icon "submit" at bounding box center [1348, 119] width 18 height 18
